Goal: Task Accomplishment & Management: Complete application form

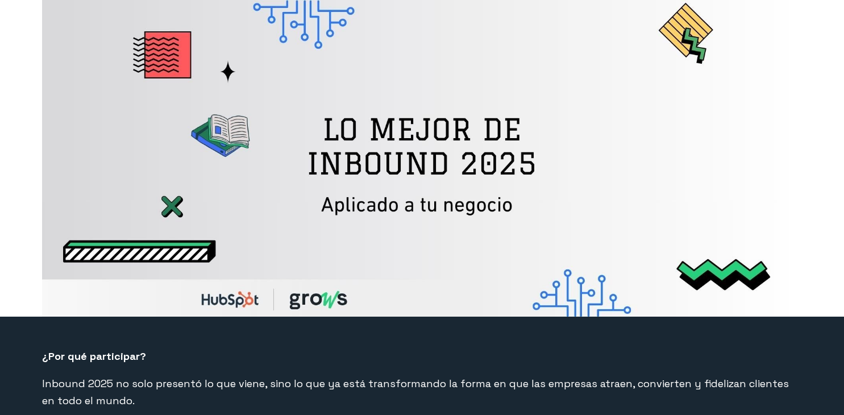
select select "CO"
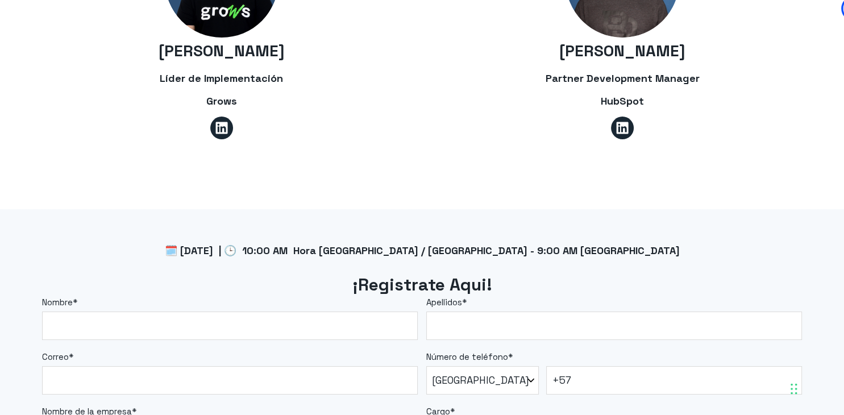
scroll to position [960, 0]
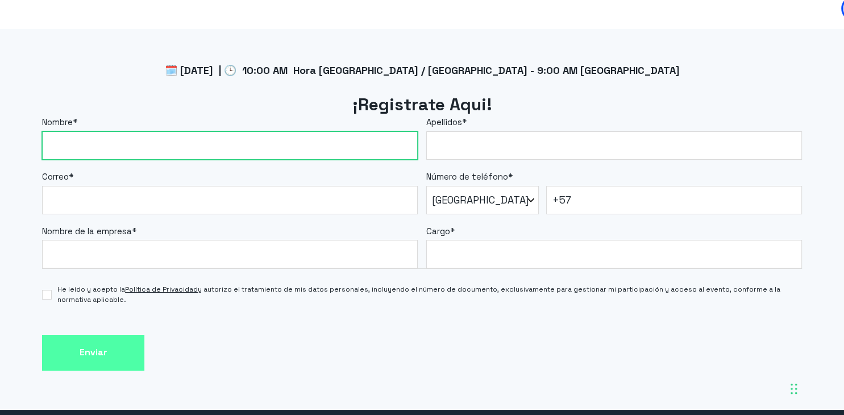
click at [170, 156] on input "Nombre *" at bounding box center [230, 145] width 376 height 28
type input "[PERSON_NAME]"
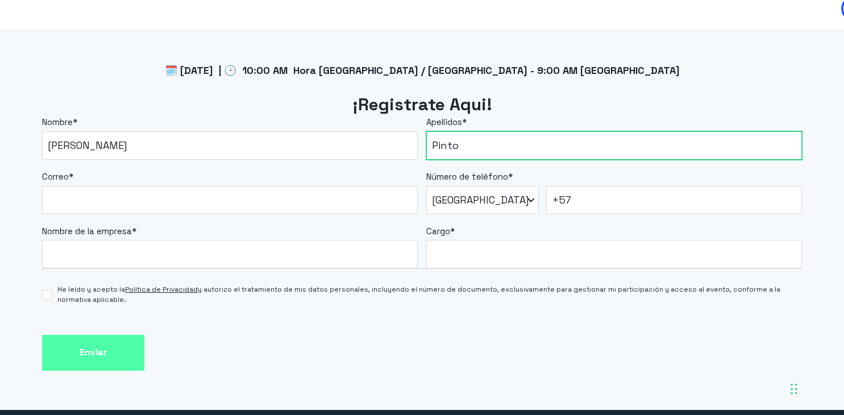
type input "Pinto"
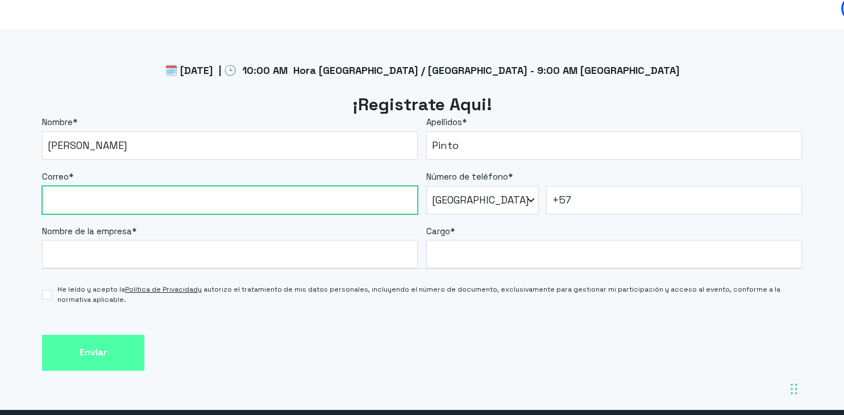
click at [159, 205] on input "Correo *" at bounding box center [230, 200] width 376 height 28
type input "[EMAIL_ADDRESS][DOMAIN_NAME]"
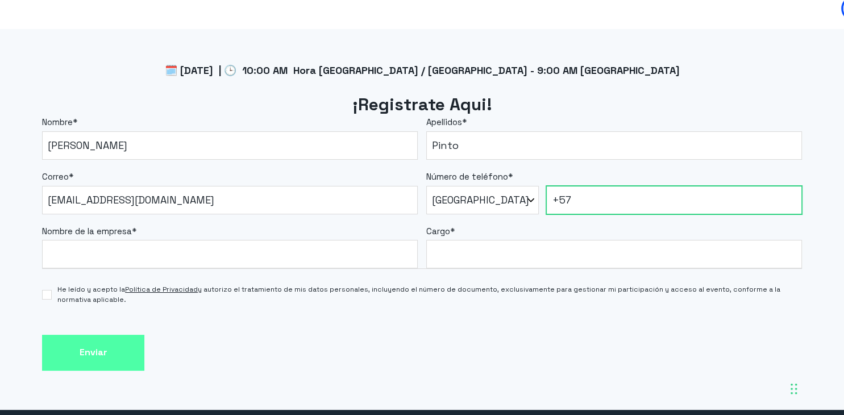
click at [617, 204] on input "+57" at bounding box center [673, 200] width 255 height 28
type input "[PHONE_NUMBER]"
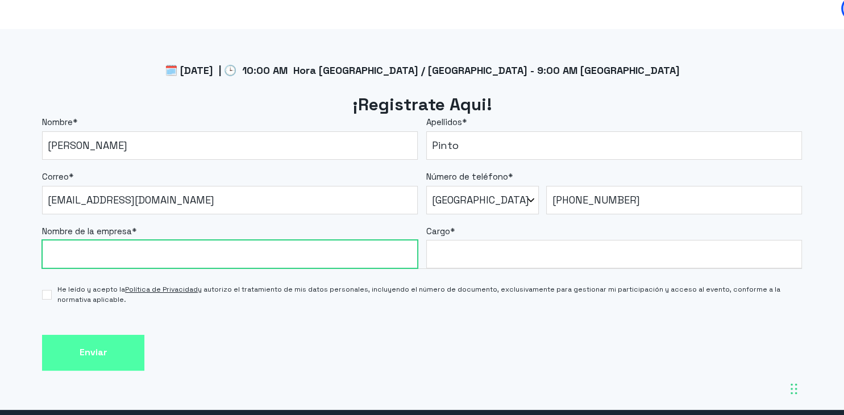
click at [248, 258] on input "Nombre de la empresa *" at bounding box center [230, 254] width 376 height 28
type input "Fundación Universitaria Compensar"
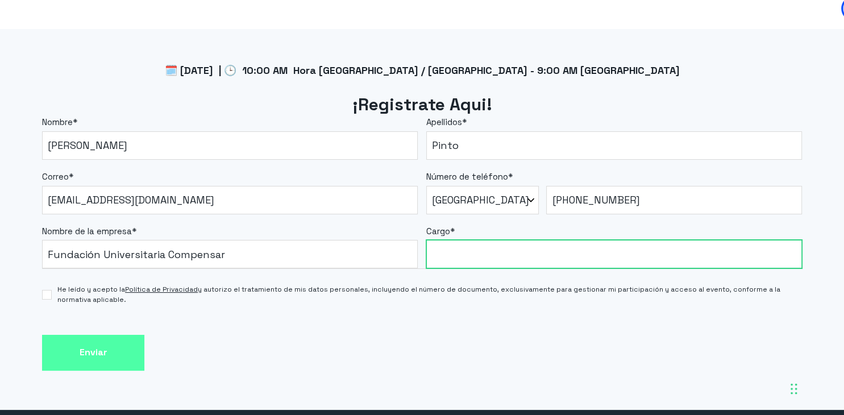
click at [472, 258] on input "Cargo *" at bounding box center [614, 254] width 376 height 28
type input "Project Manager IT"
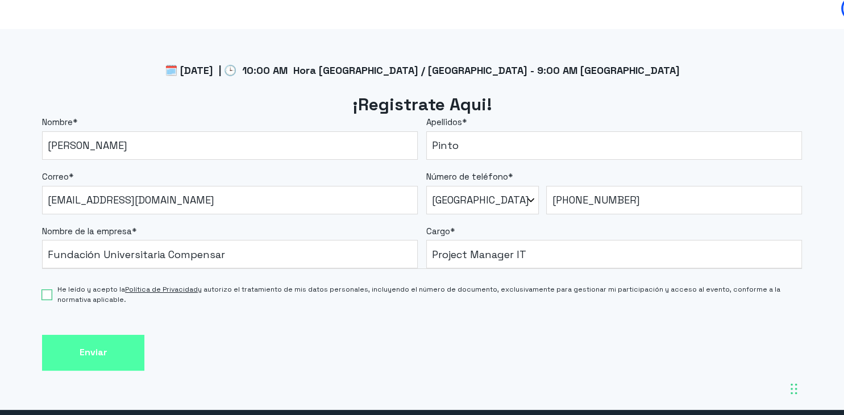
click at [48, 299] on input "He leído y acepto la Política de Privacidad y autorizo el tratamiento de mis da…" at bounding box center [47, 295] width 10 height 10
checkbox input "true"
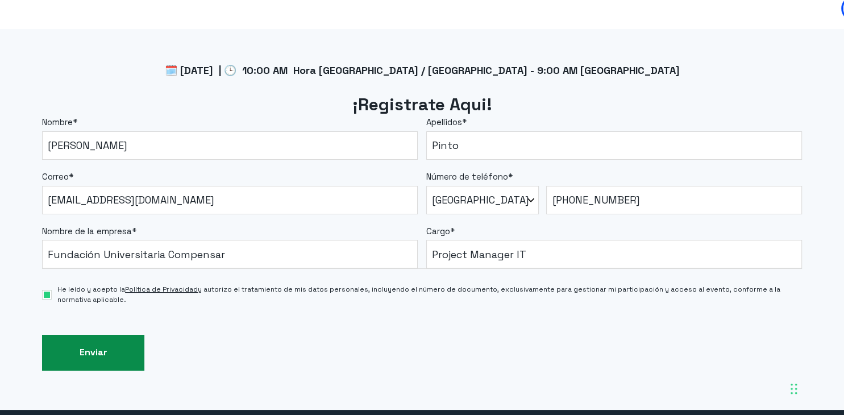
click at [92, 340] on input "Enviar" at bounding box center [93, 353] width 102 height 36
